Goal: Transaction & Acquisition: Purchase product/service

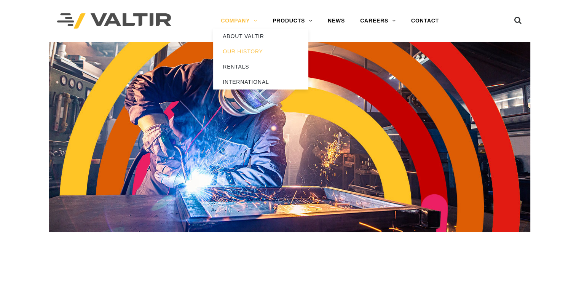
click at [233, 23] on link "COMPANY" at bounding box center [239, 20] width 52 height 15
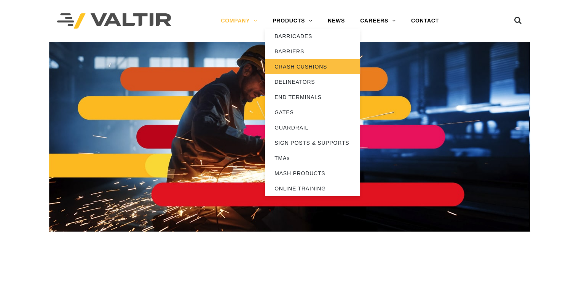
click at [304, 68] on link "CRASH CUSHIONS" at bounding box center [312, 66] width 95 height 15
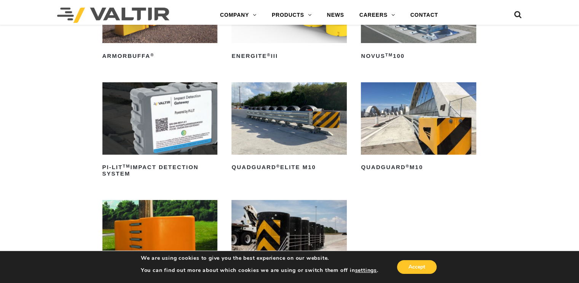
scroll to position [152, 0]
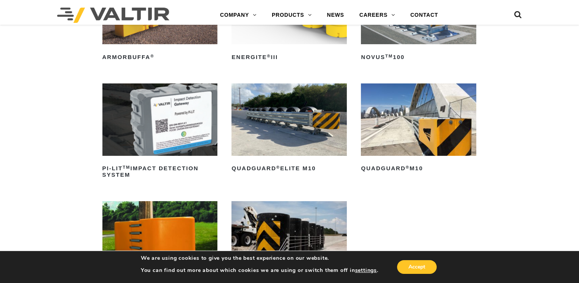
click at [396, 122] on img at bounding box center [418, 119] width 115 height 72
